Goal: Task Accomplishment & Management: Use online tool/utility

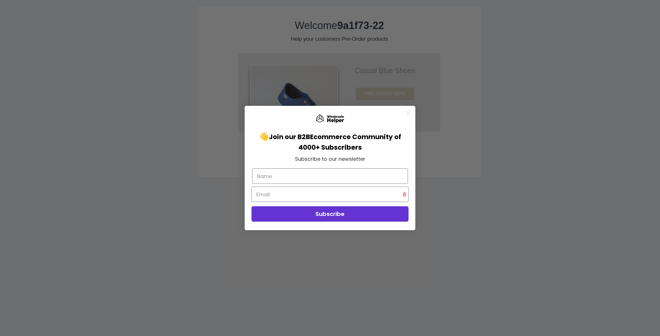
click at [411, 112] on circle "Close dialog" at bounding box center [407, 112] width 9 height 9
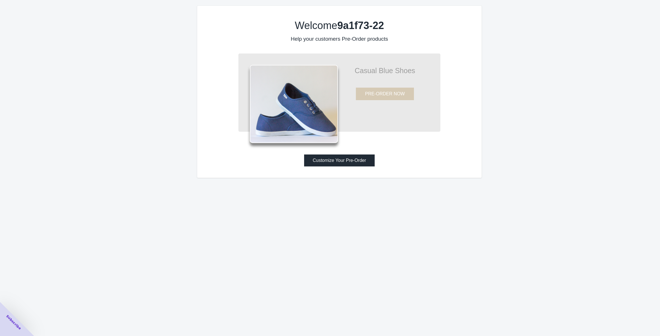
click at [346, 164] on button "Customize Your Pre-Order" at bounding box center [339, 160] width 71 height 12
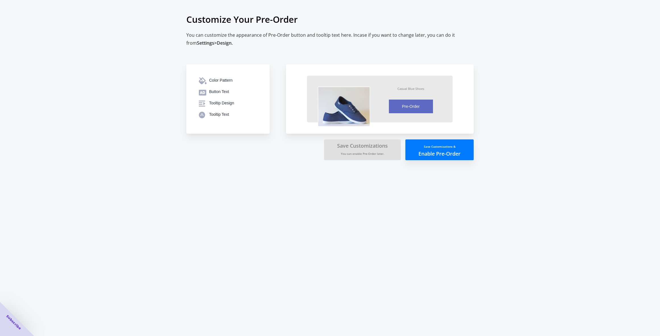
click at [445, 143] on button "Save Customizations & Enable Pre-Order" at bounding box center [439, 149] width 68 height 21
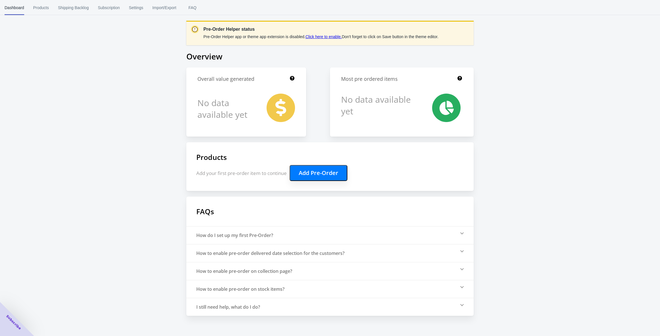
click at [335, 37] on link "Click here to enable." at bounding box center [324, 36] width 36 height 5
